Goal: Information Seeking & Learning: Learn about a topic

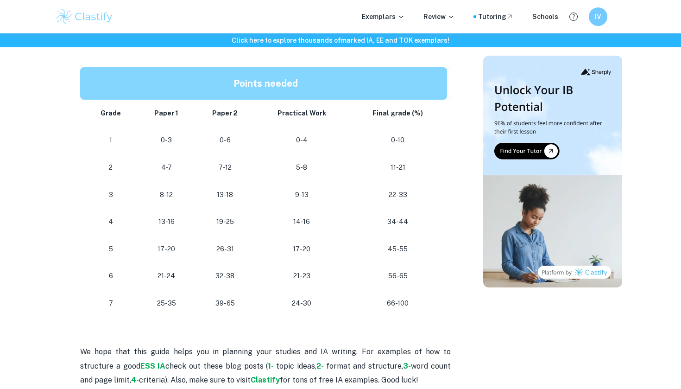
scroll to position [495, 0]
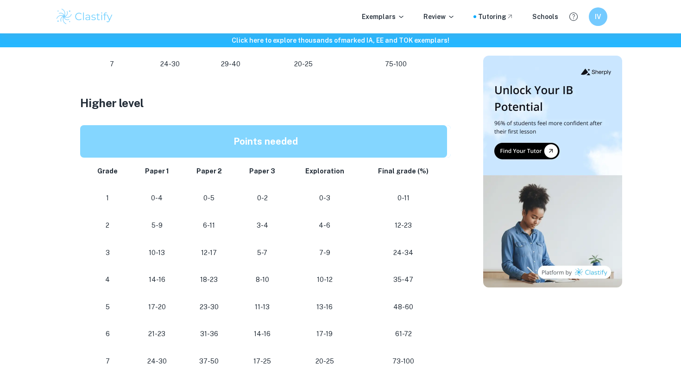
scroll to position [759, 0]
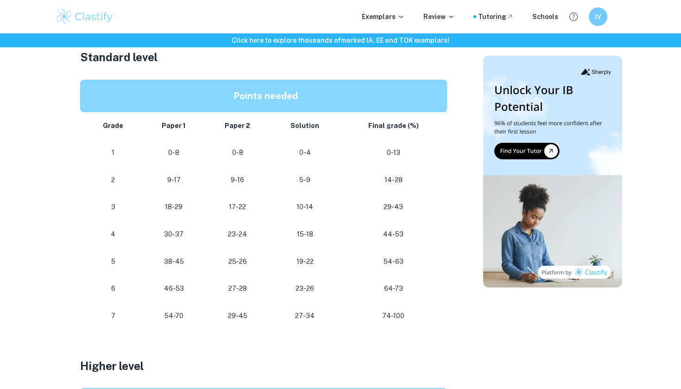
scroll to position [536, 0]
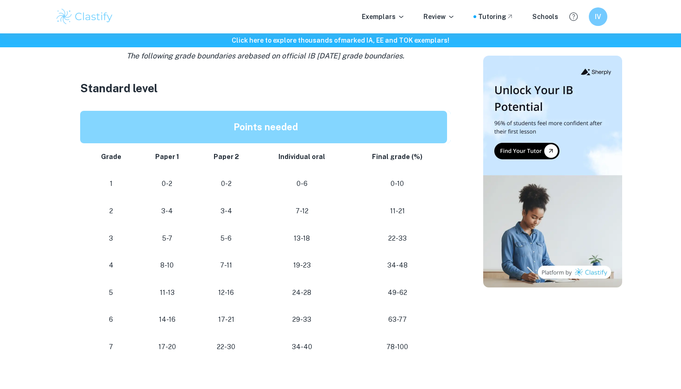
scroll to position [514, 0]
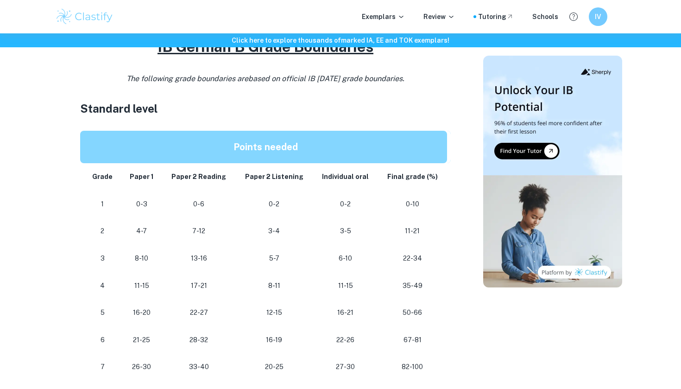
scroll to position [457, 0]
